Goal: Navigation & Orientation: Find specific page/section

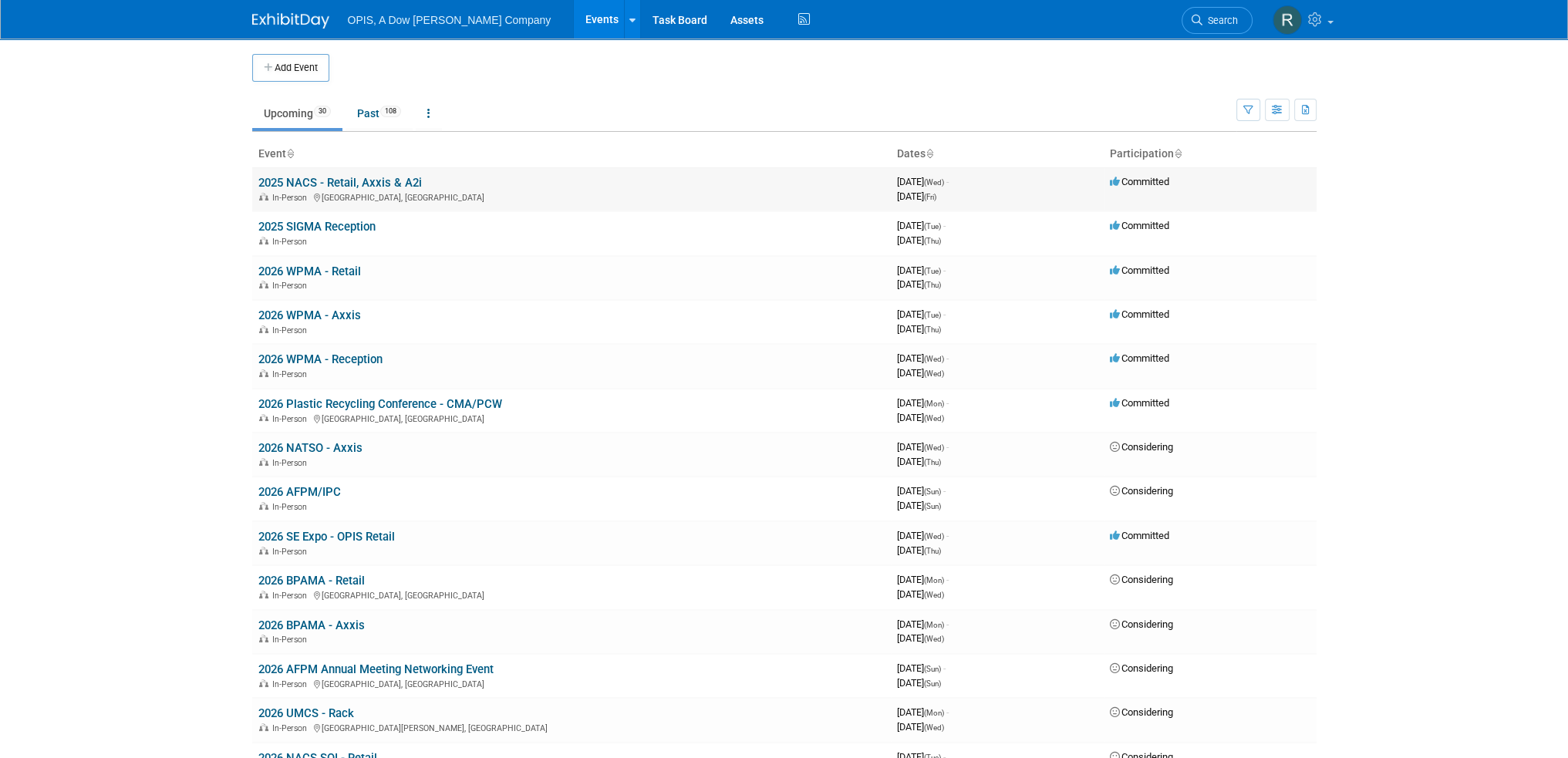
click at [322, 179] on link "2025 NACS - Retail, Axxis & A2i" at bounding box center [340, 182] width 163 height 13
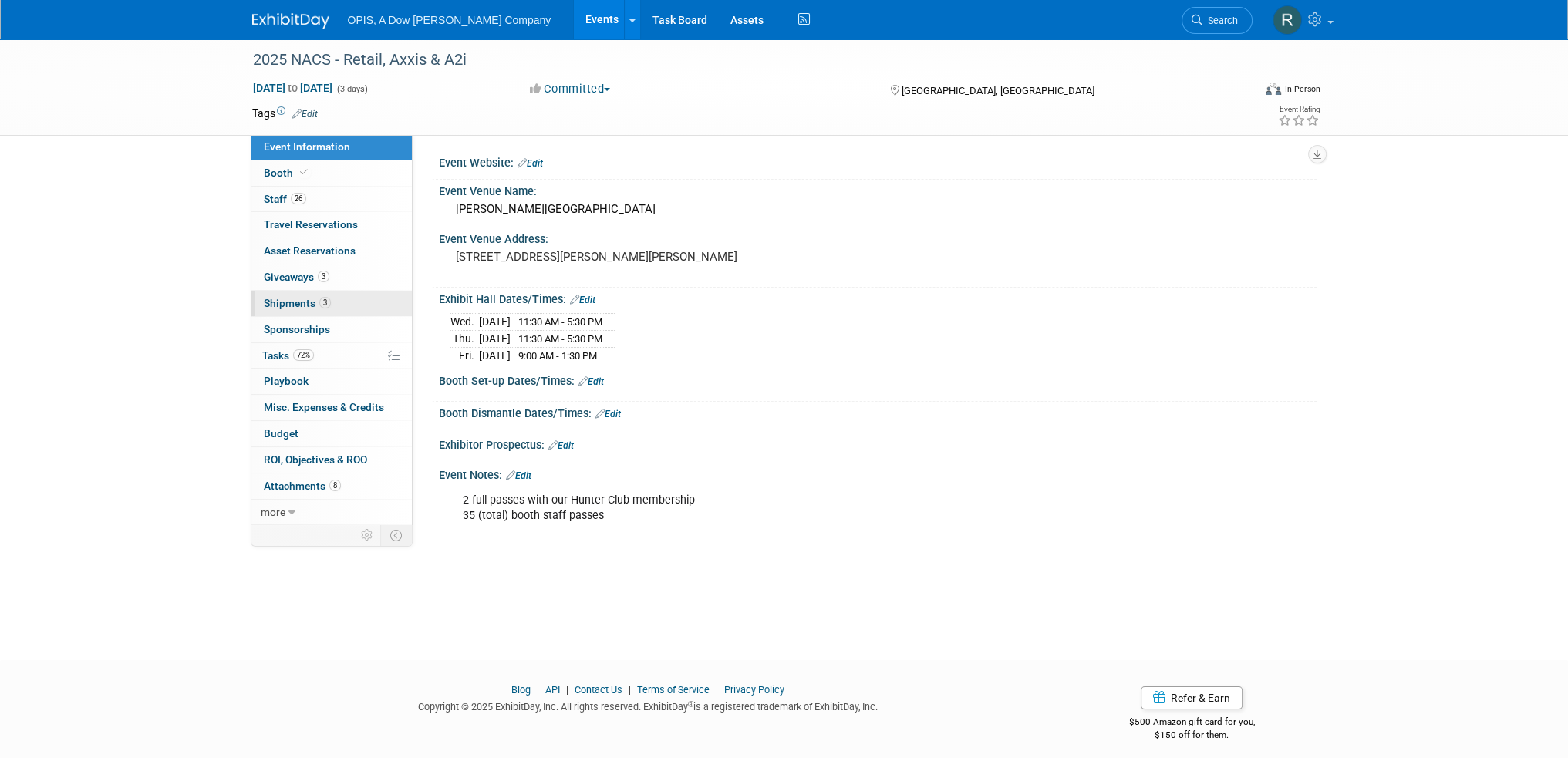
click at [281, 300] on span "Shipments 3" at bounding box center [297, 303] width 67 height 13
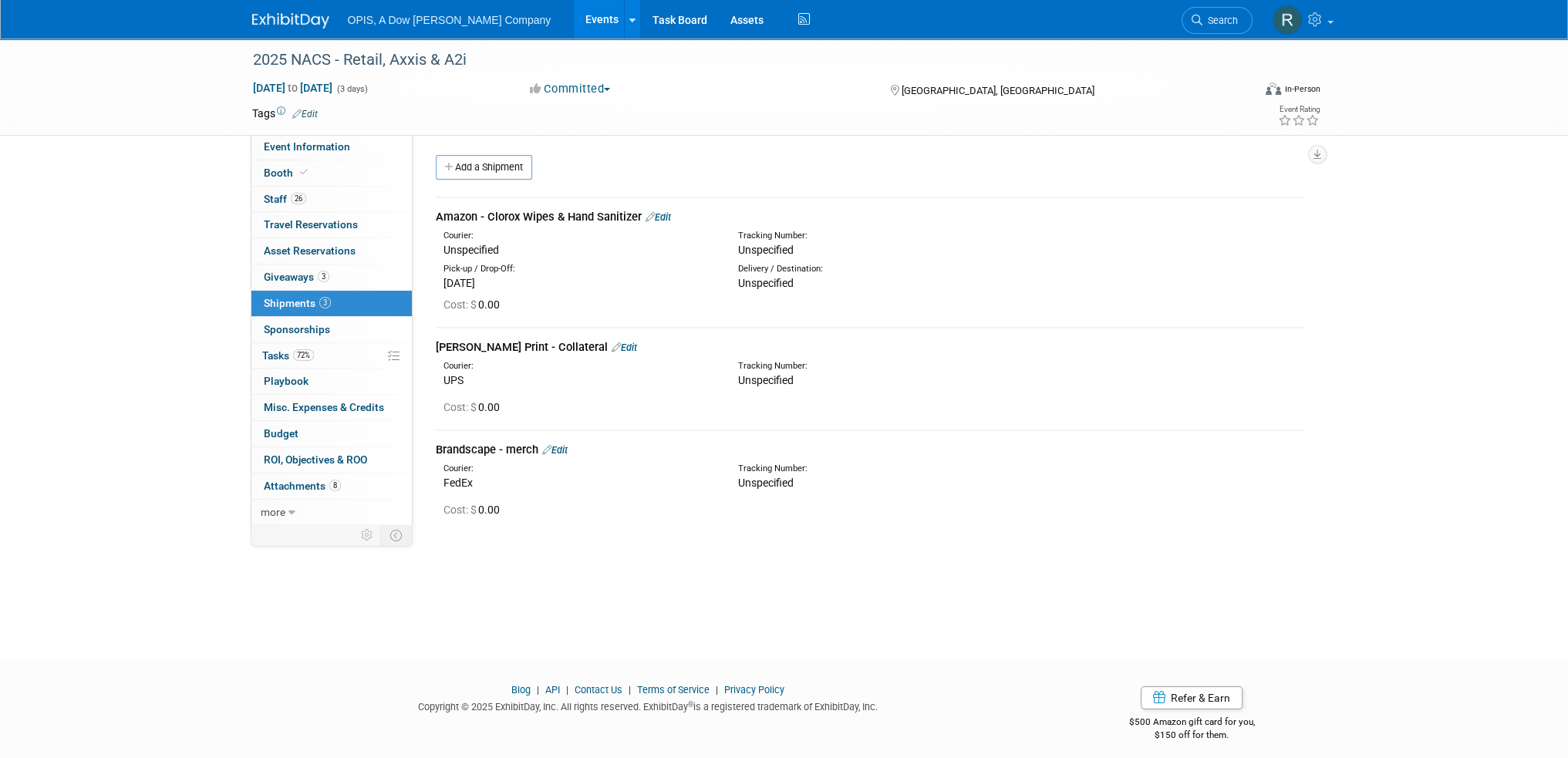
click at [574, 24] on link "Events" at bounding box center [601, 19] width 57 height 39
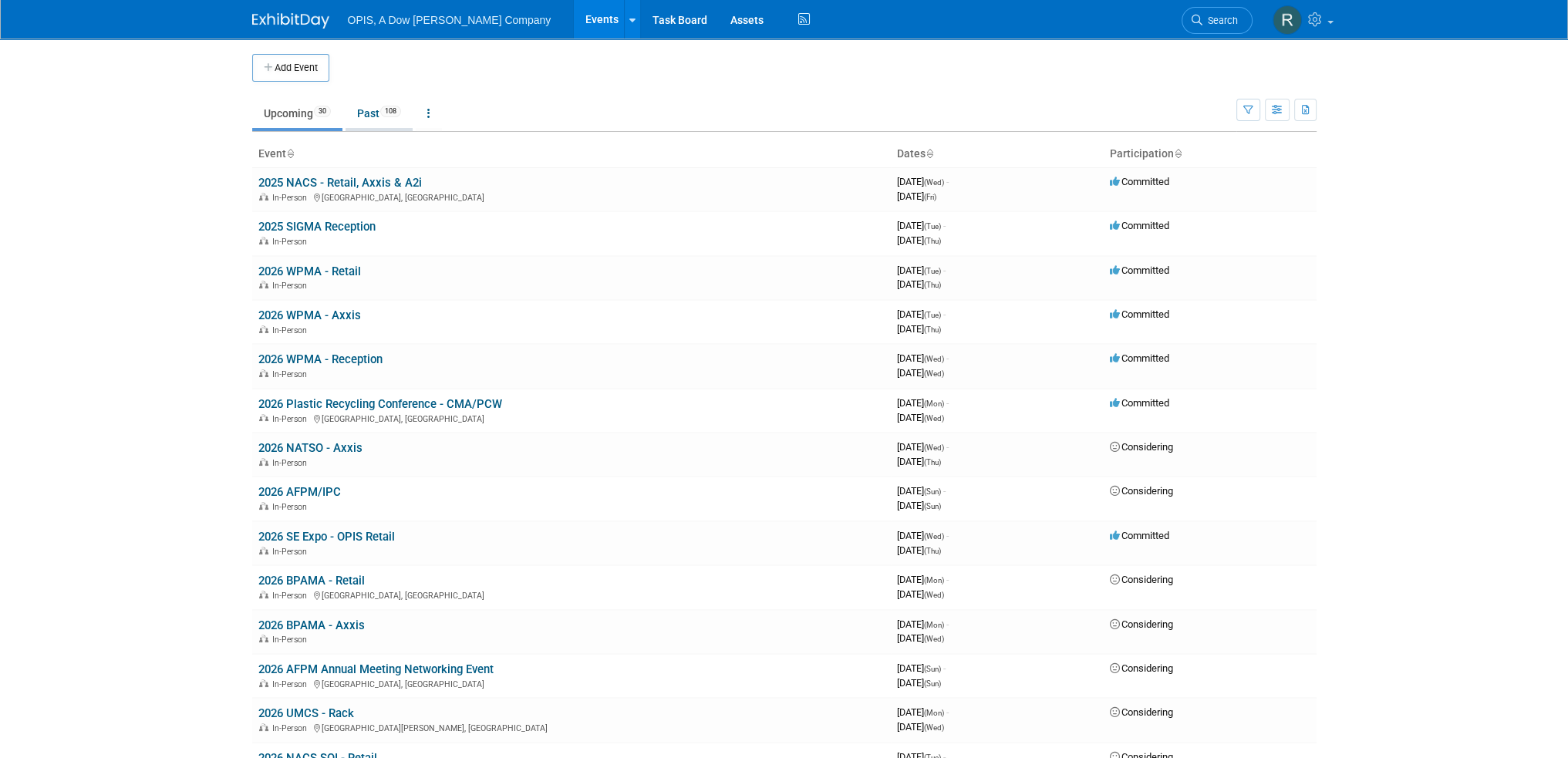
click at [371, 112] on link "Past 108" at bounding box center [379, 113] width 67 height 30
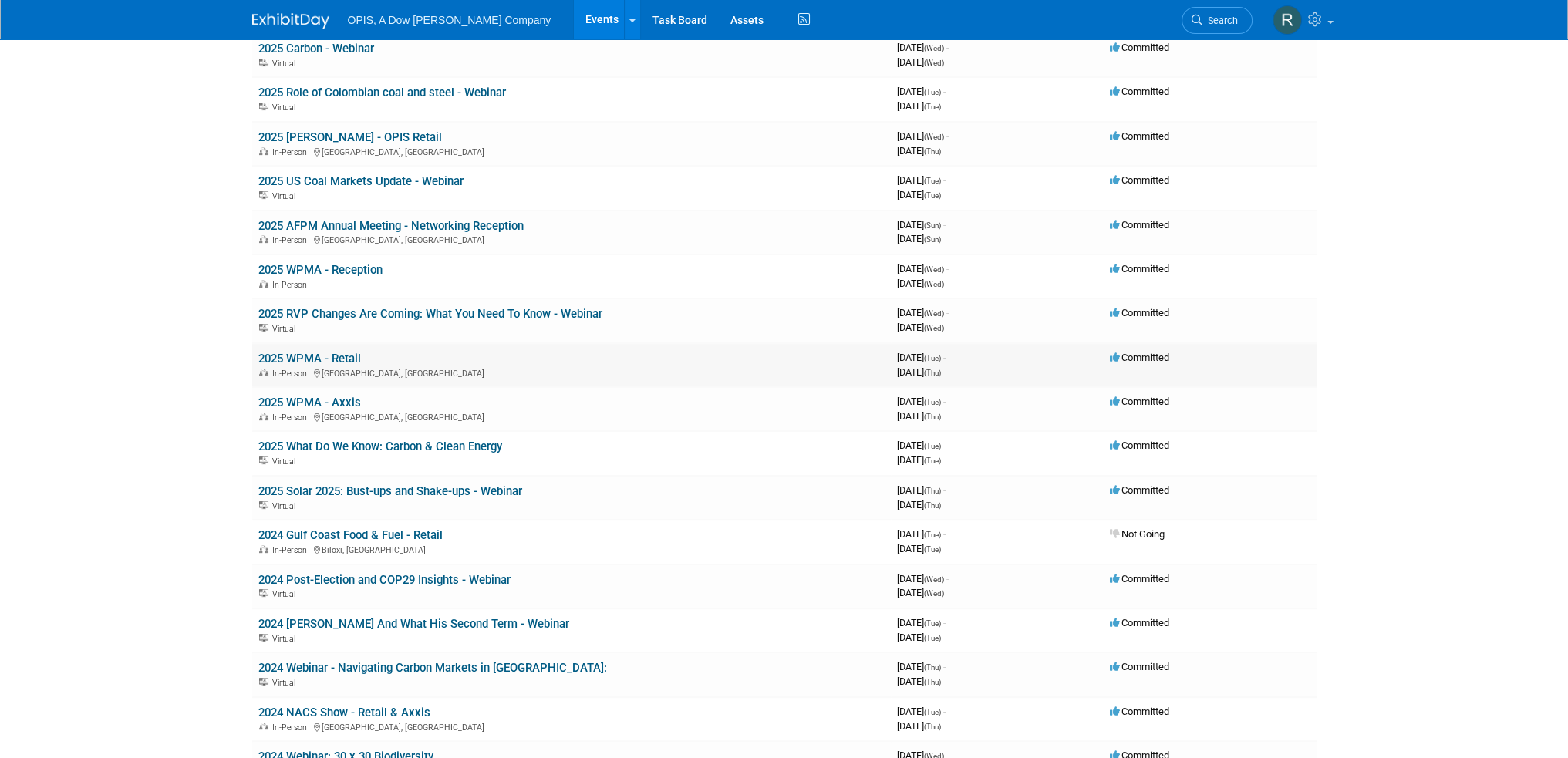
scroll to position [771, 0]
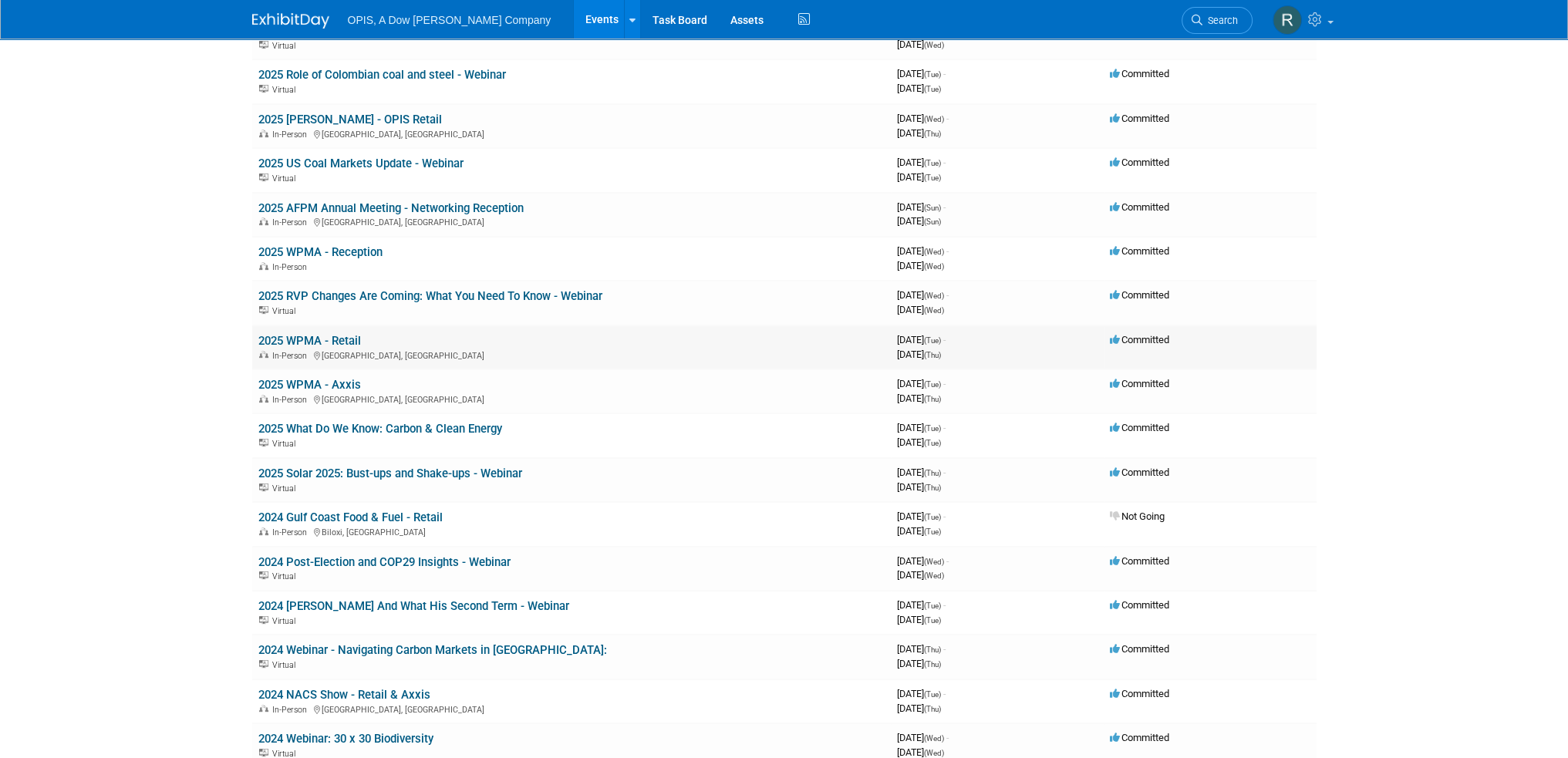
click at [312, 334] on link "2025 WPMA - Retail" at bounding box center [310, 340] width 102 height 13
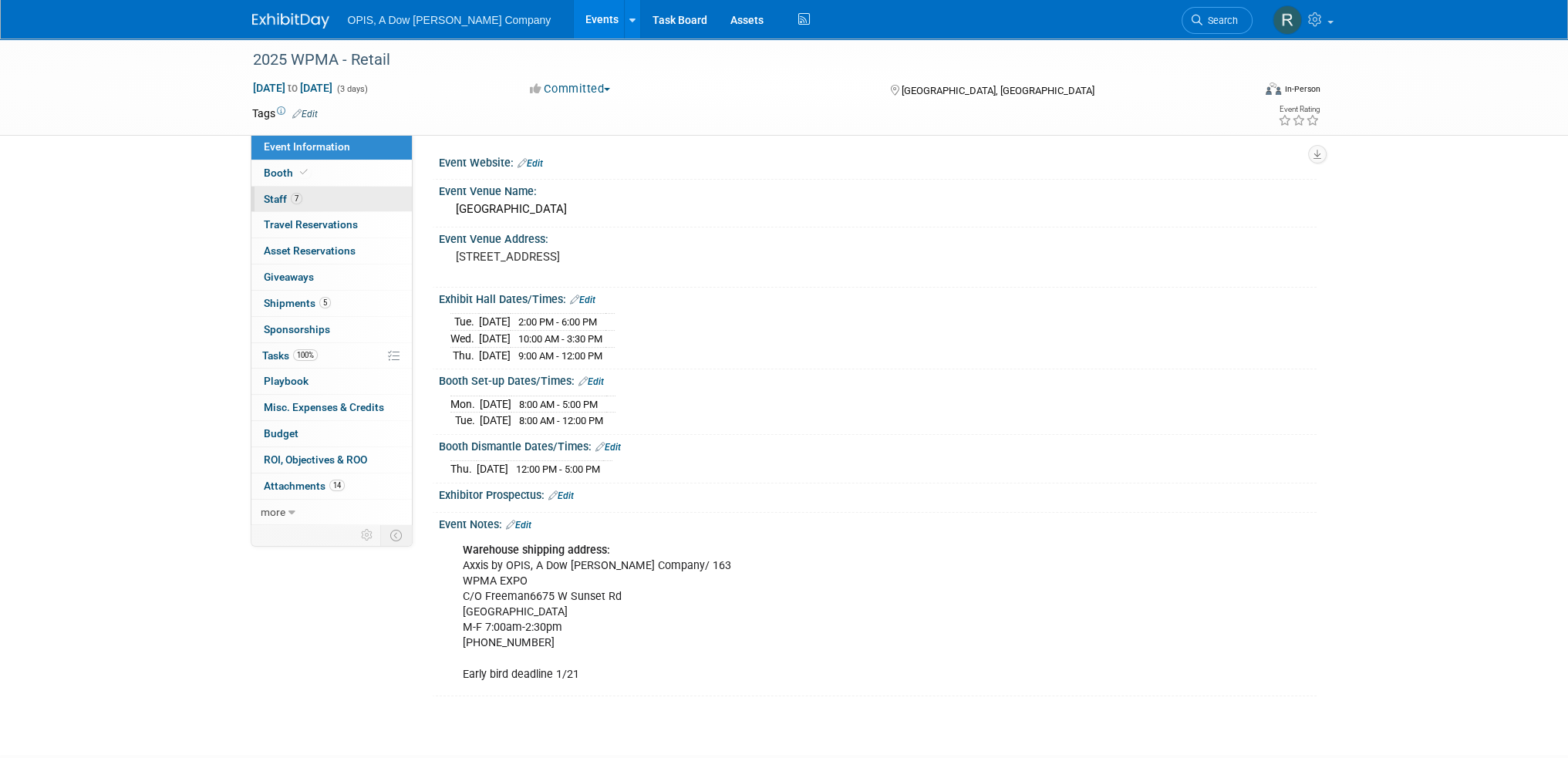
click at [283, 196] on span "Staff 7" at bounding box center [283, 199] width 39 height 13
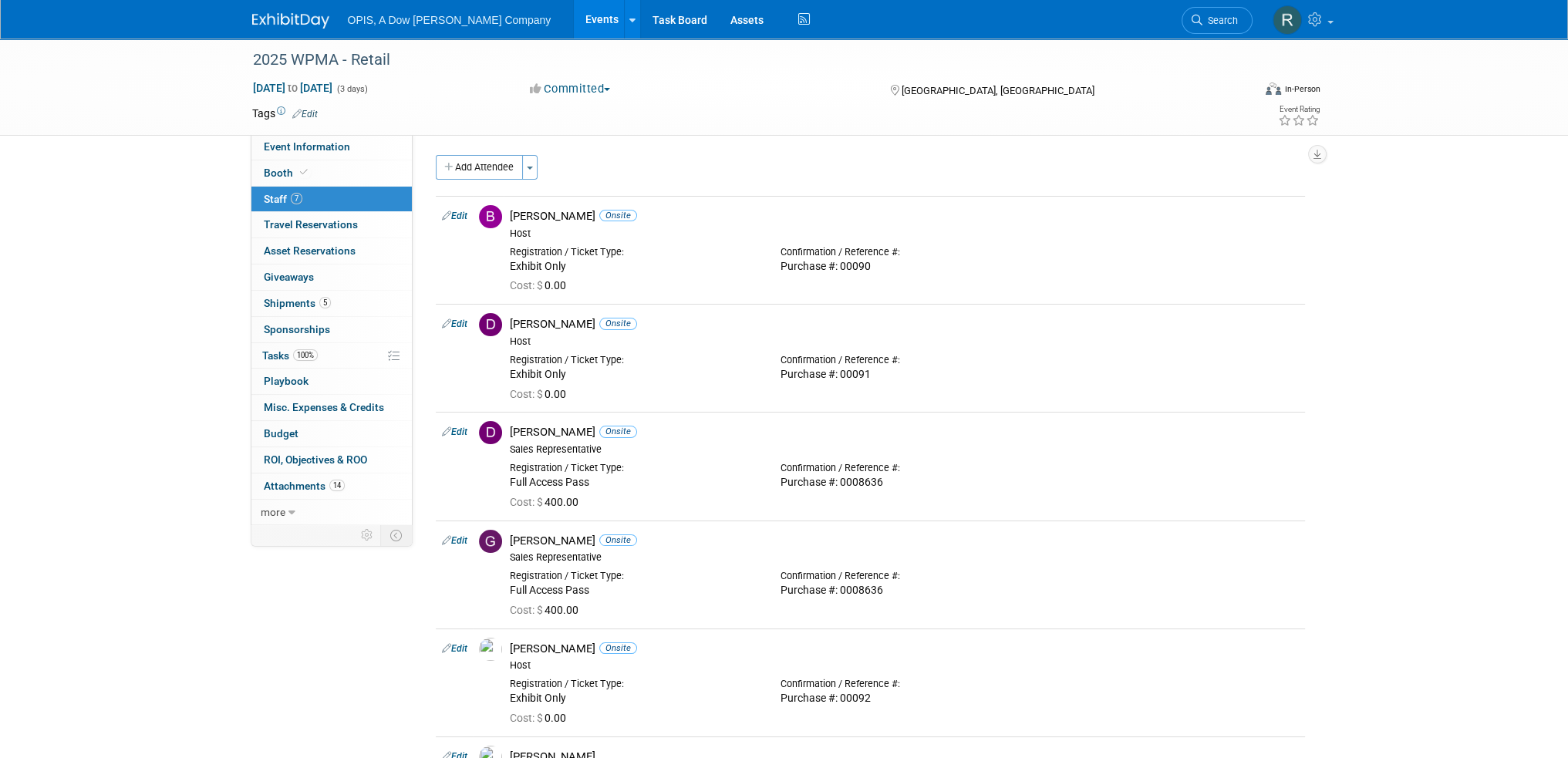
click at [574, 16] on link "Events" at bounding box center [601, 19] width 57 height 39
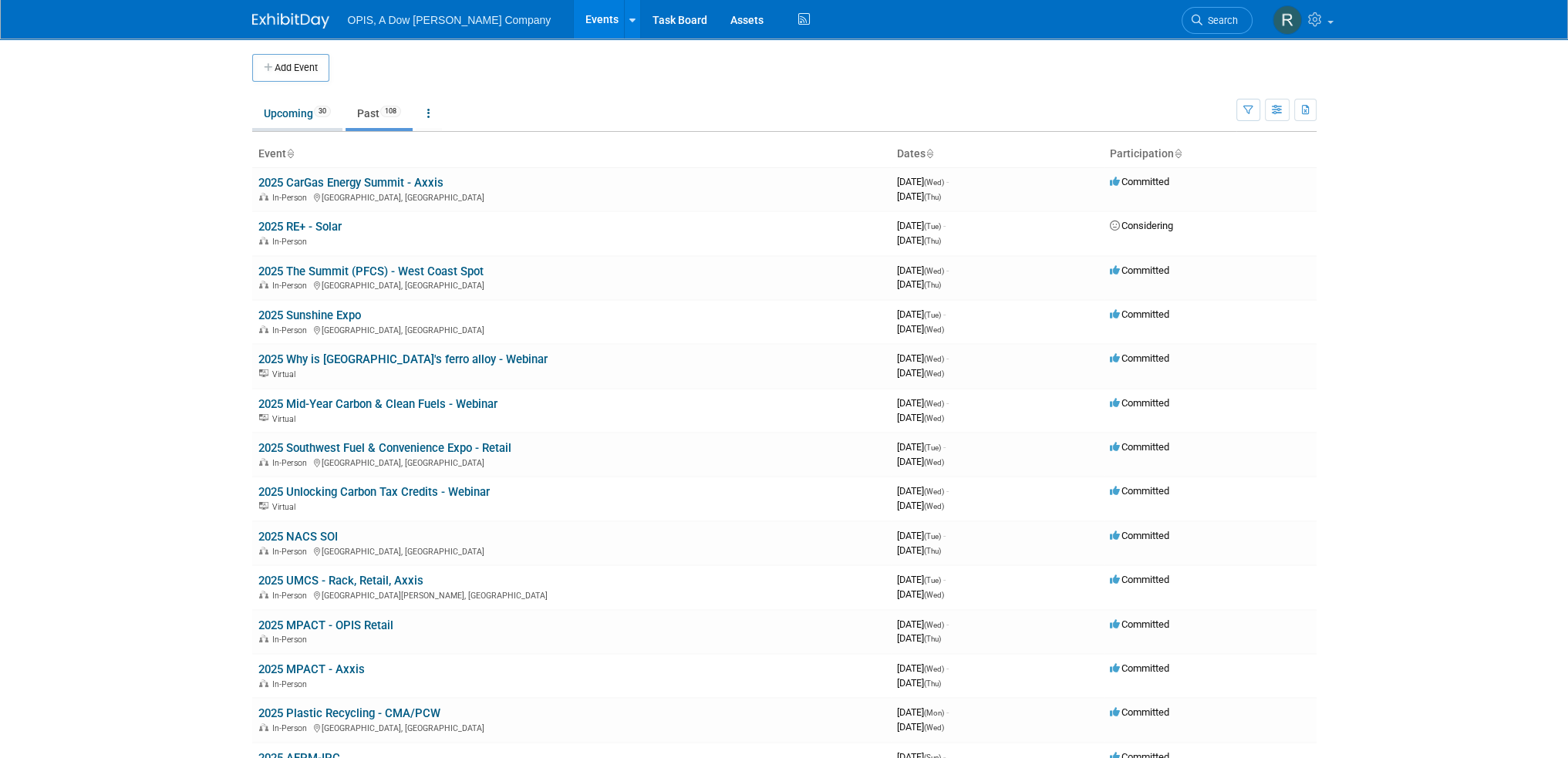
click at [293, 124] on link "Upcoming 30" at bounding box center [297, 113] width 91 height 30
